Goal: Find specific page/section: Find specific page/section

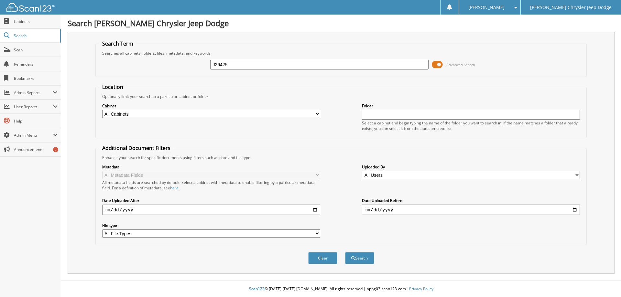
type input "J26425"
click at [437, 67] on span at bounding box center [437, 65] width 11 height 10
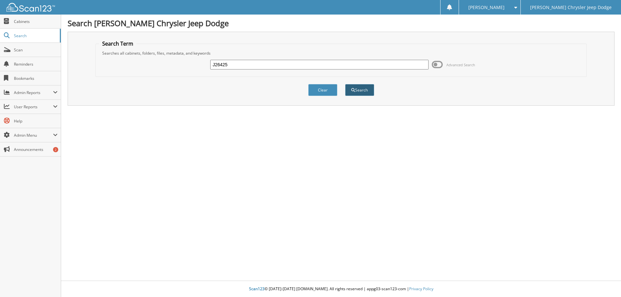
click at [356, 91] on button "Search" at bounding box center [359, 90] width 29 height 12
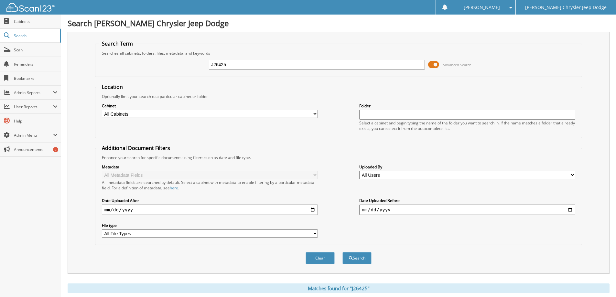
click at [437, 63] on span at bounding box center [433, 65] width 11 height 10
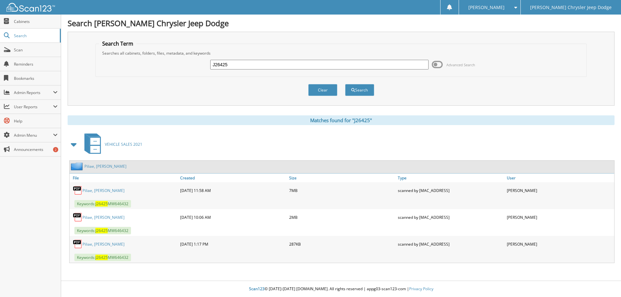
click at [107, 167] on link "Piliae, Nicholas ALexander" at bounding box center [105, 166] width 42 height 5
